Goal: Navigation & Orientation: Understand site structure

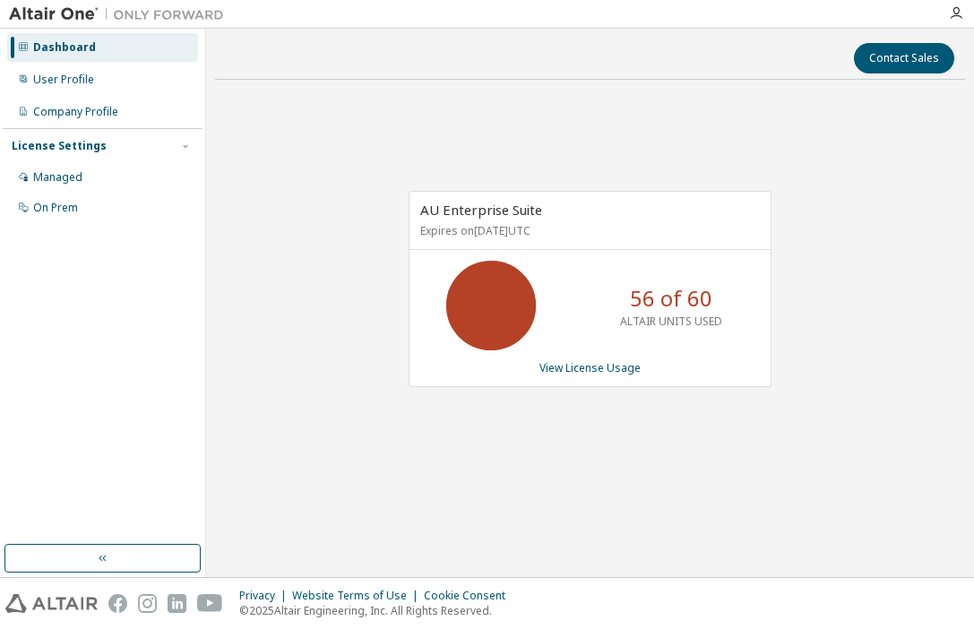
click at [103, 355] on div "Dashboard User Profile Company Profile License Settings Managed On Prem" at bounding box center [103, 286] width 200 height 511
click at [652, 480] on div "AU Enterprise Suite Expires on [DATE] UTC 56 of 60 ALTAIR UNITS USED View Licen…" at bounding box center [590, 298] width 750 height 409
